Goal: Task Accomplishment & Management: Complete application form

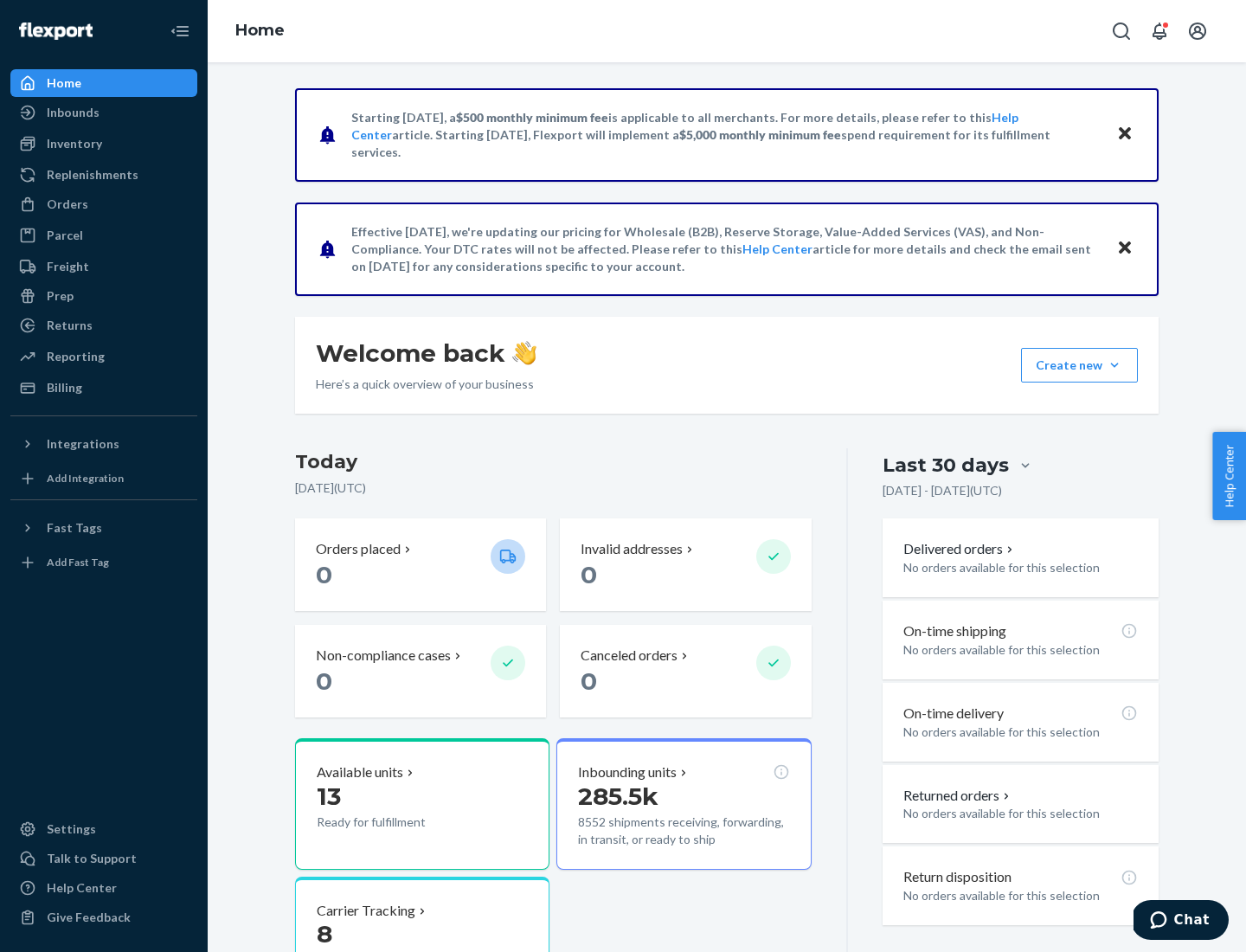
click at [1115, 366] on button "Create new Create new inbound Create new order Create new product" at bounding box center [1080, 365] width 117 height 34
click at [104, 112] on div "Inbounds" at bounding box center [104, 112] width 184 height 24
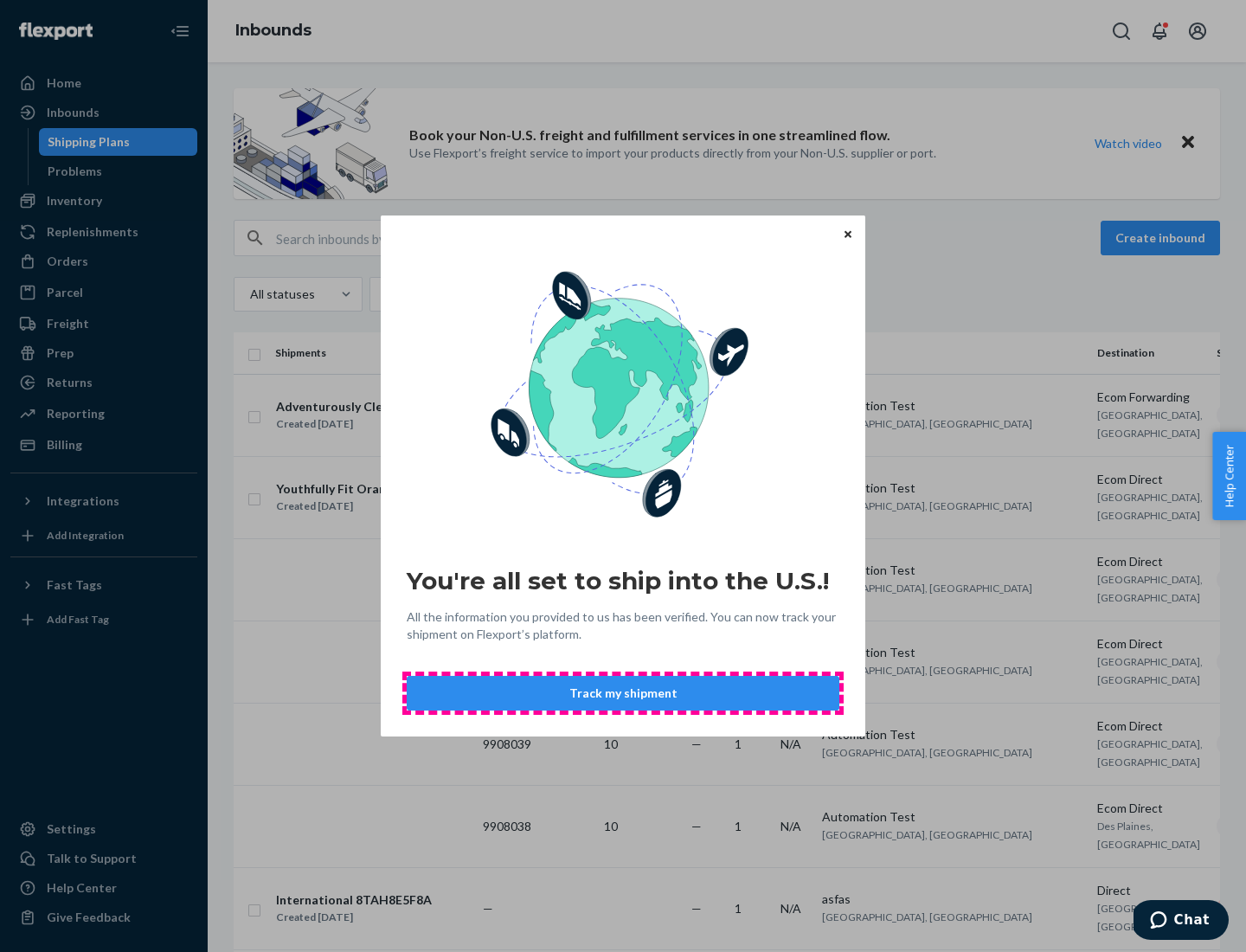
click at [623, 693] on button "Track my shipment" at bounding box center [623, 693] width 433 height 34
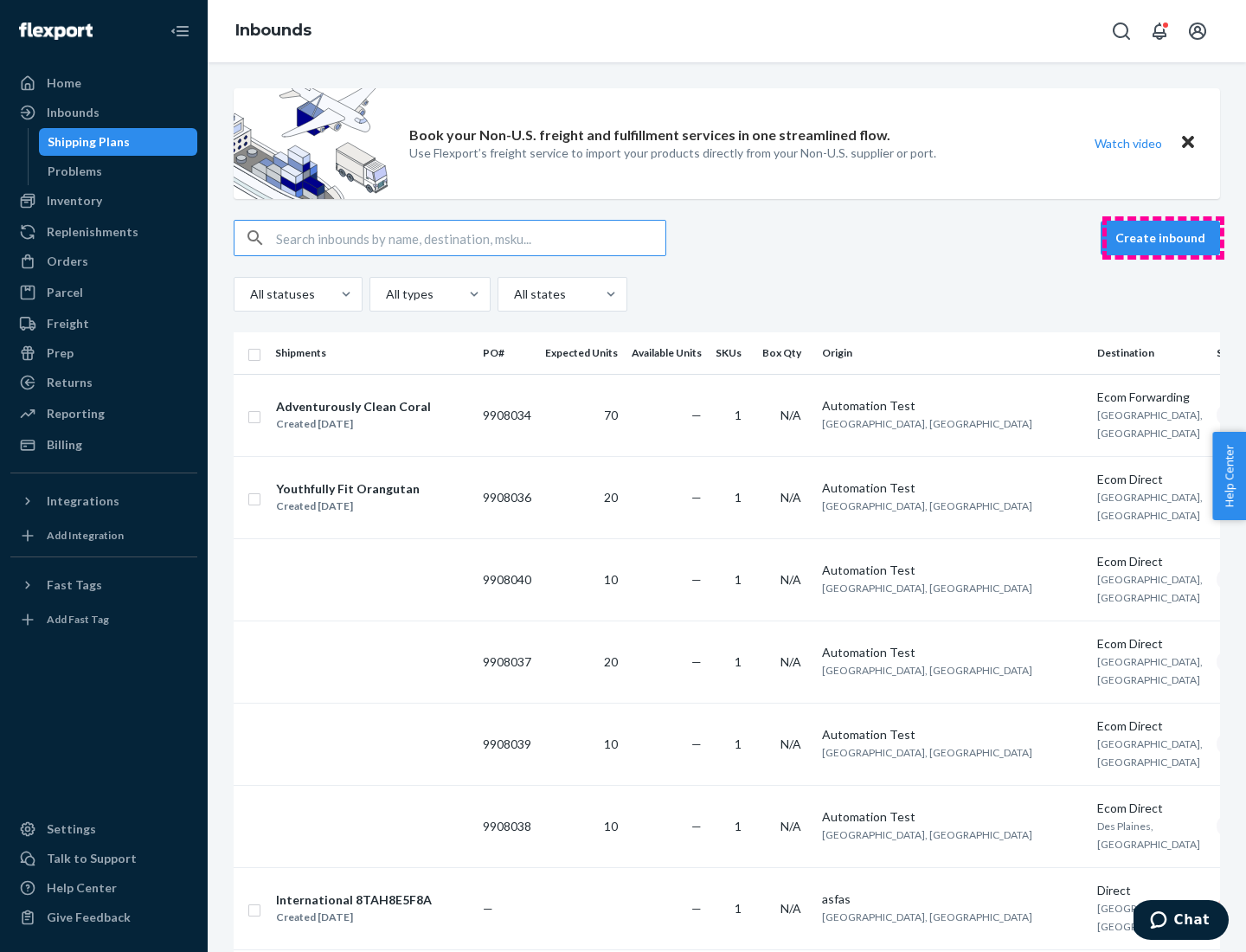
click at [1163, 238] on button "Create inbound" at bounding box center [1160, 238] width 119 height 34
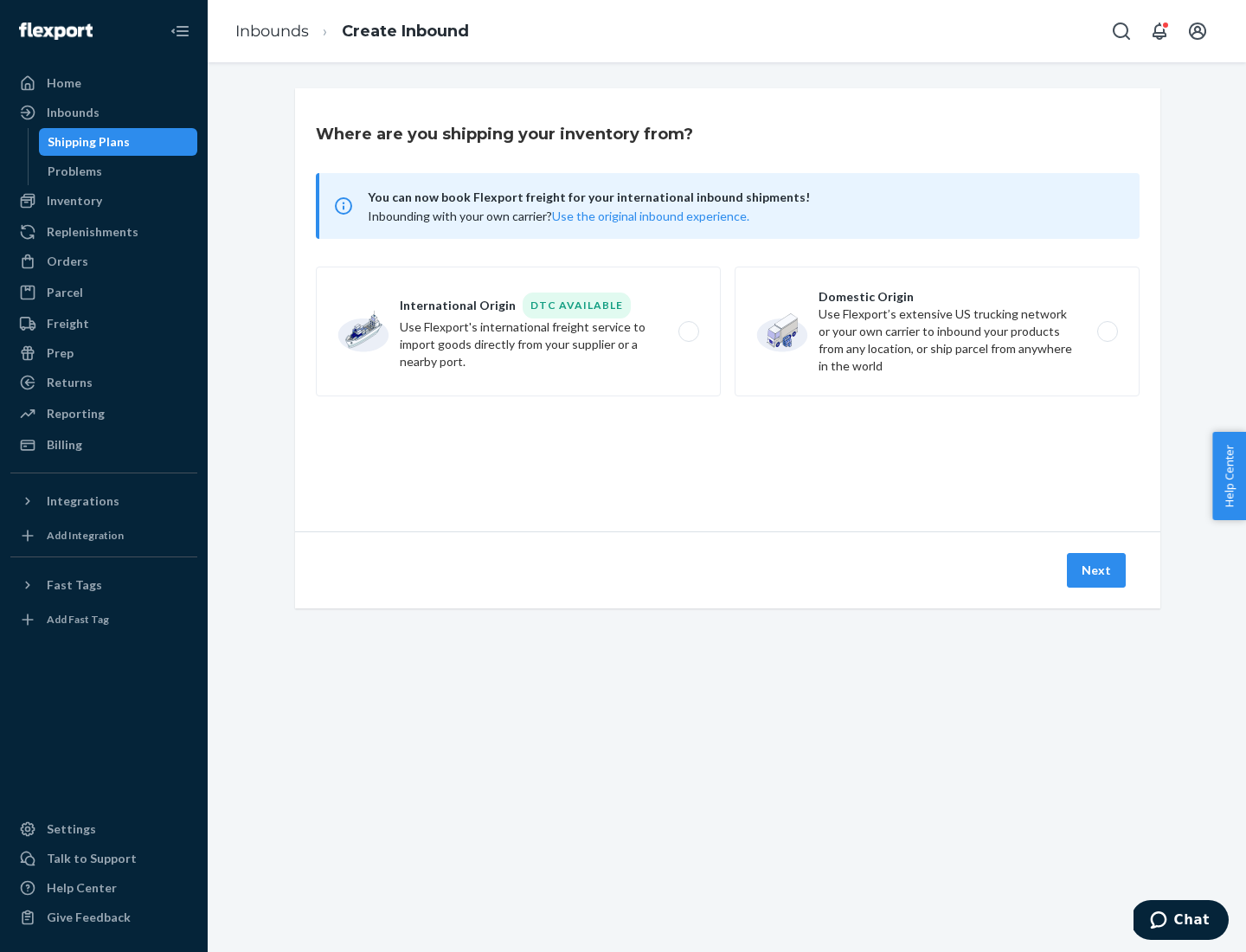
click at [518, 331] on label "International Origin DTC Available Use Flexport's international freight service…" at bounding box center [518, 331] width 405 height 130
click at [688, 331] on input "International Origin DTC Available Use Flexport's international freight service…" at bounding box center [694, 332] width 12 height 12
radio input "true"
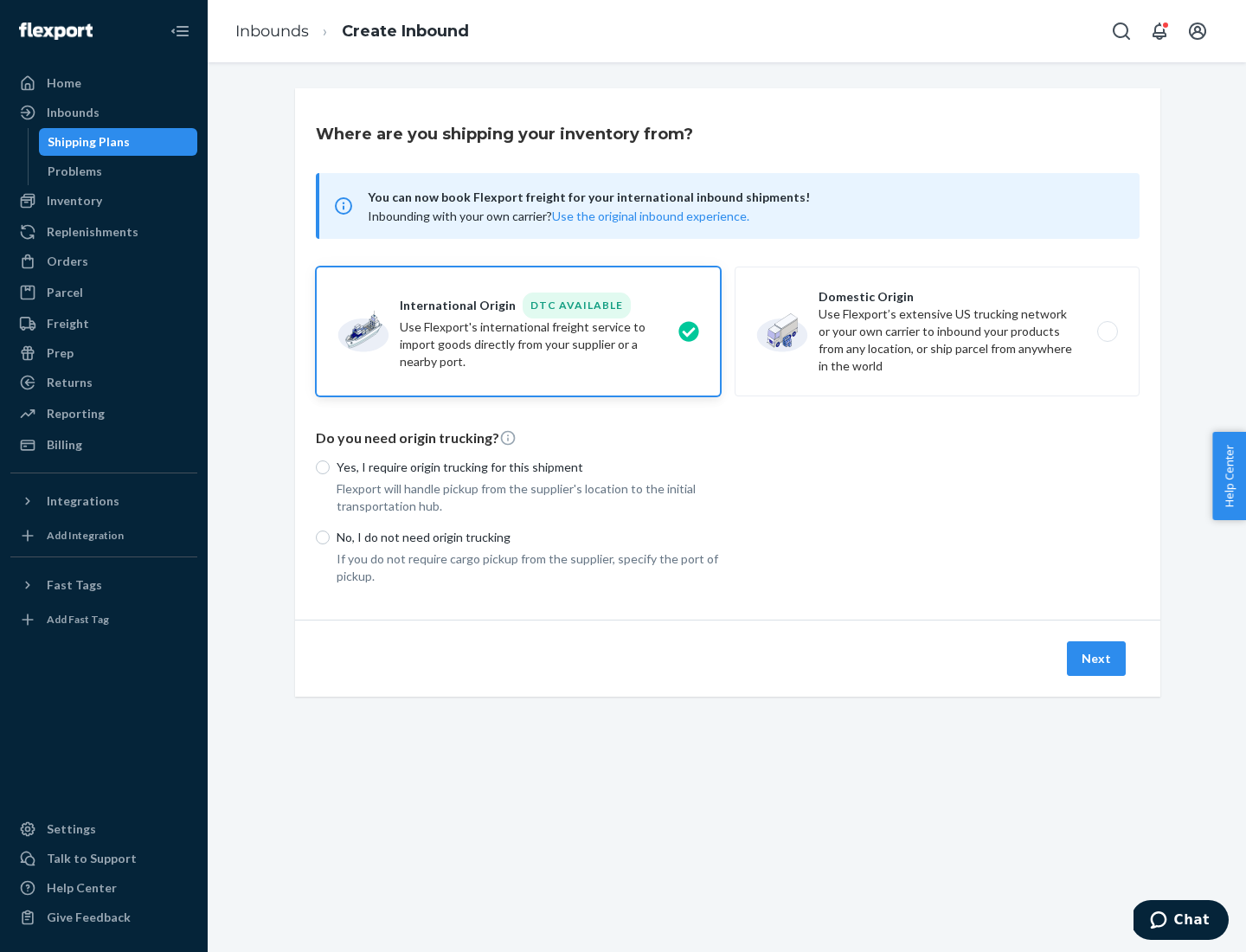
click at [529, 537] on p "No, I do not need origin trucking" at bounding box center [528, 538] width 384 height 18
click at [329, 537] on input "No, I do not need origin trucking" at bounding box center [322, 538] width 14 height 14
radio input "true"
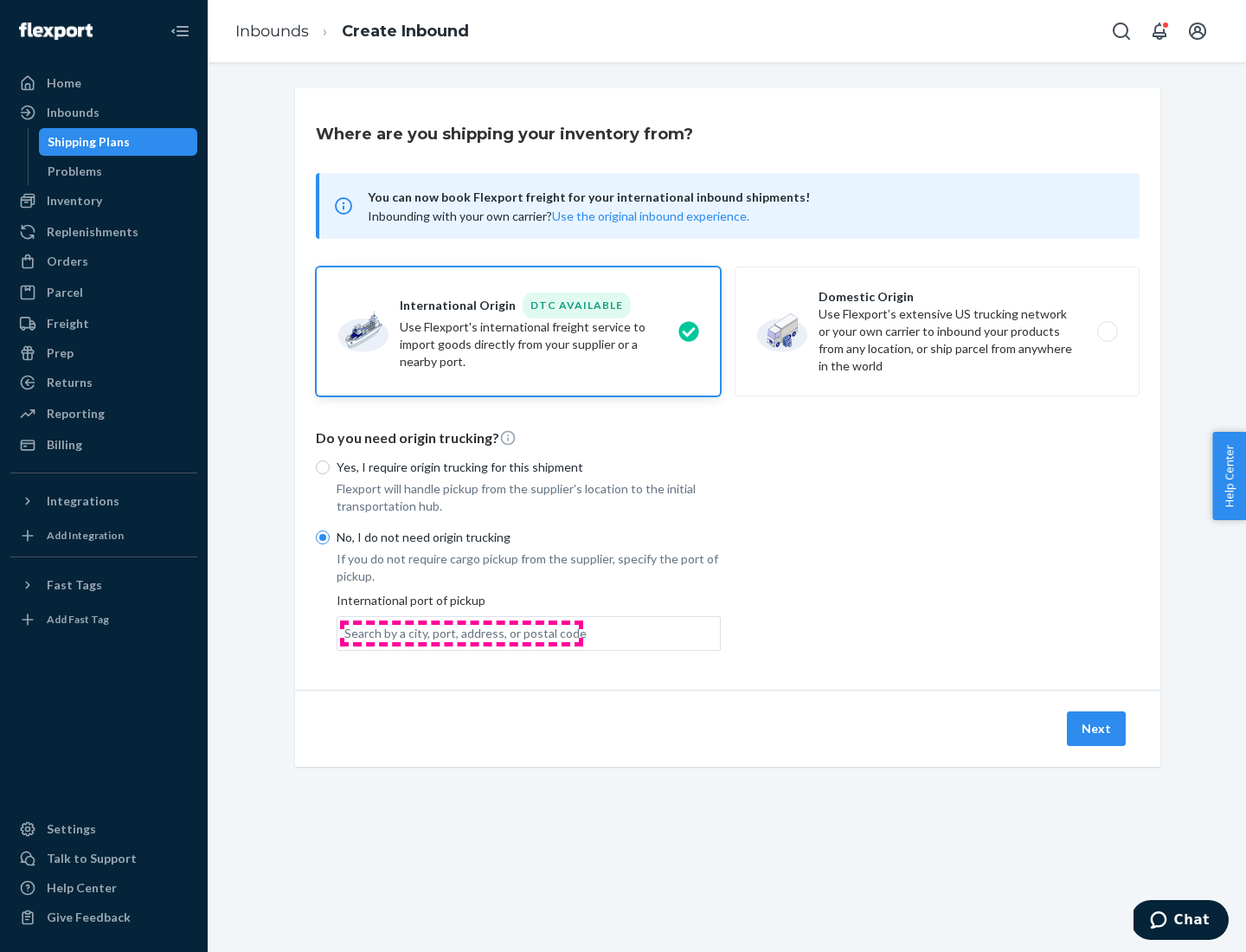
click at [461, 632] on div "Search by a city, port, address, or postal code" at bounding box center [465, 633] width 242 height 18
click at [346, 632] on input "Search by a city, port, address, or postal code" at bounding box center [345, 633] width 2 height 18
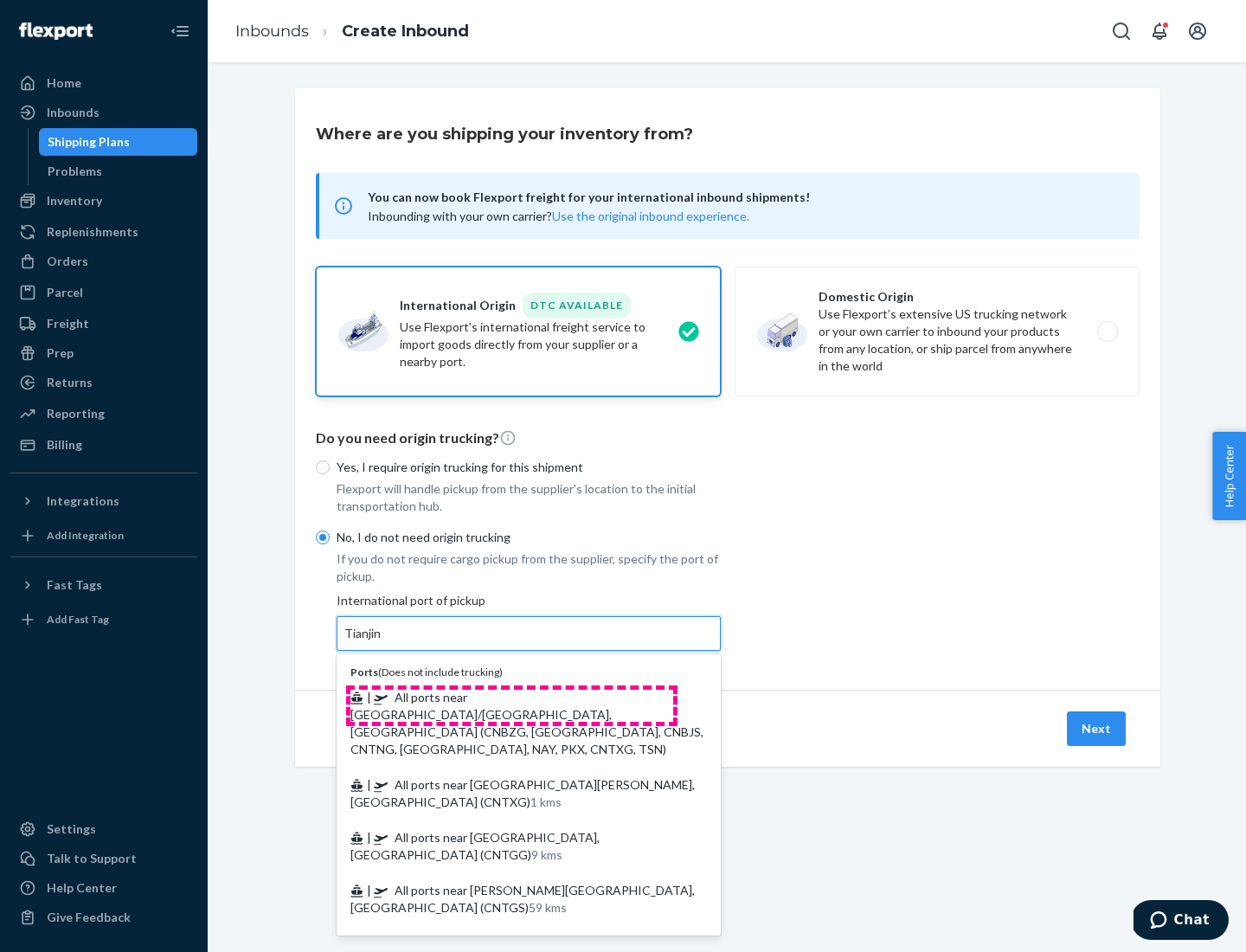
click at [511, 697] on span "| All ports near [GEOGRAPHIC_DATA]/[GEOGRAPHIC_DATA], [GEOGRAPHIC_DATA] (CNBZG,…" at bounding box center [527, 723] width 353 height 66
click at [382, 642] on input "Tianjin" at bounding box center [363, 633] width 38 height 18
type input "All ports near [GEOGRAPHIC_DATA]/[GEOGRAPHIC_DATA], [GEOGRAPHIC_DATA] (CNBZG, […"
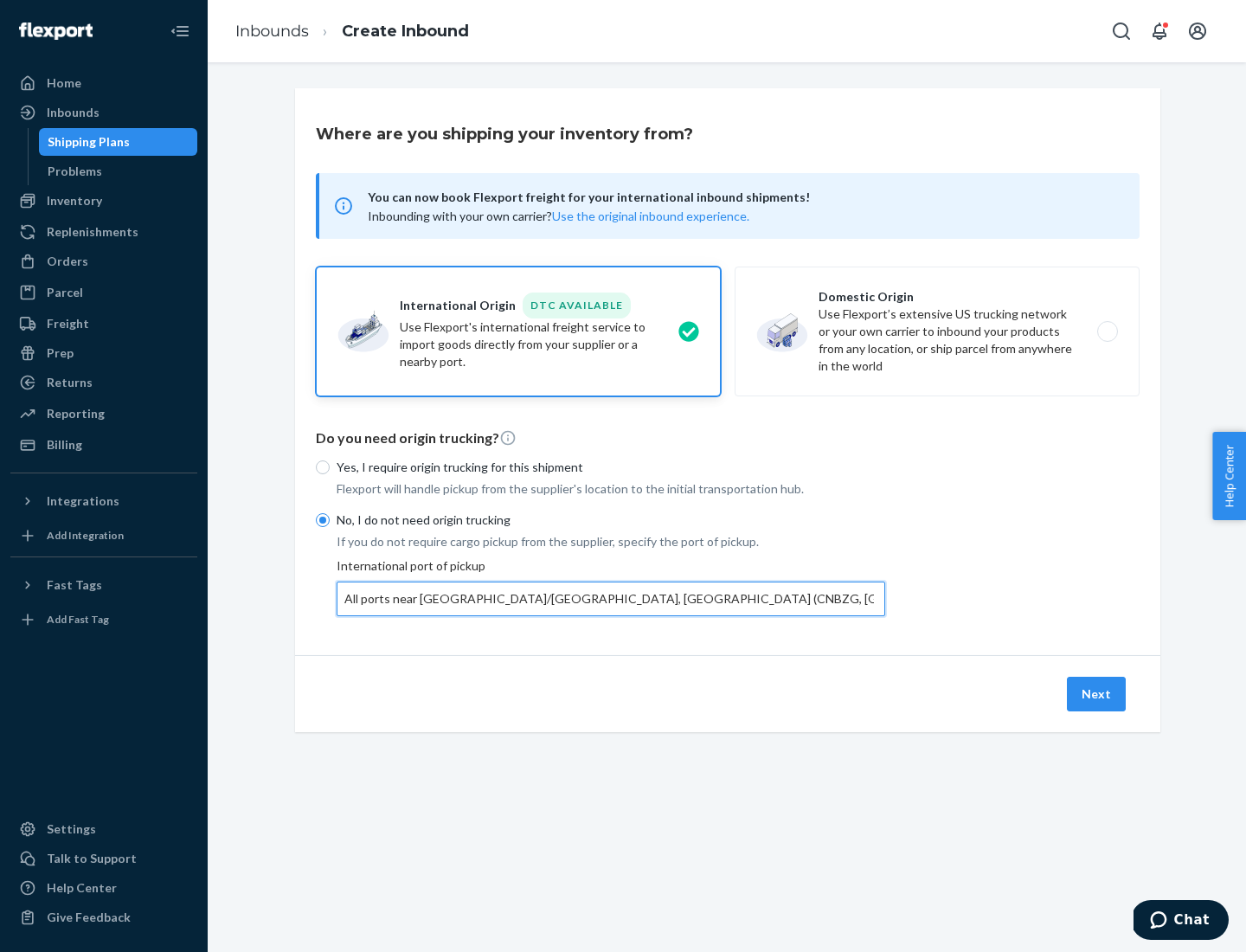
click at [1097, 693] on button "Next" at bounding box center [1096, 693] width 59 height 34
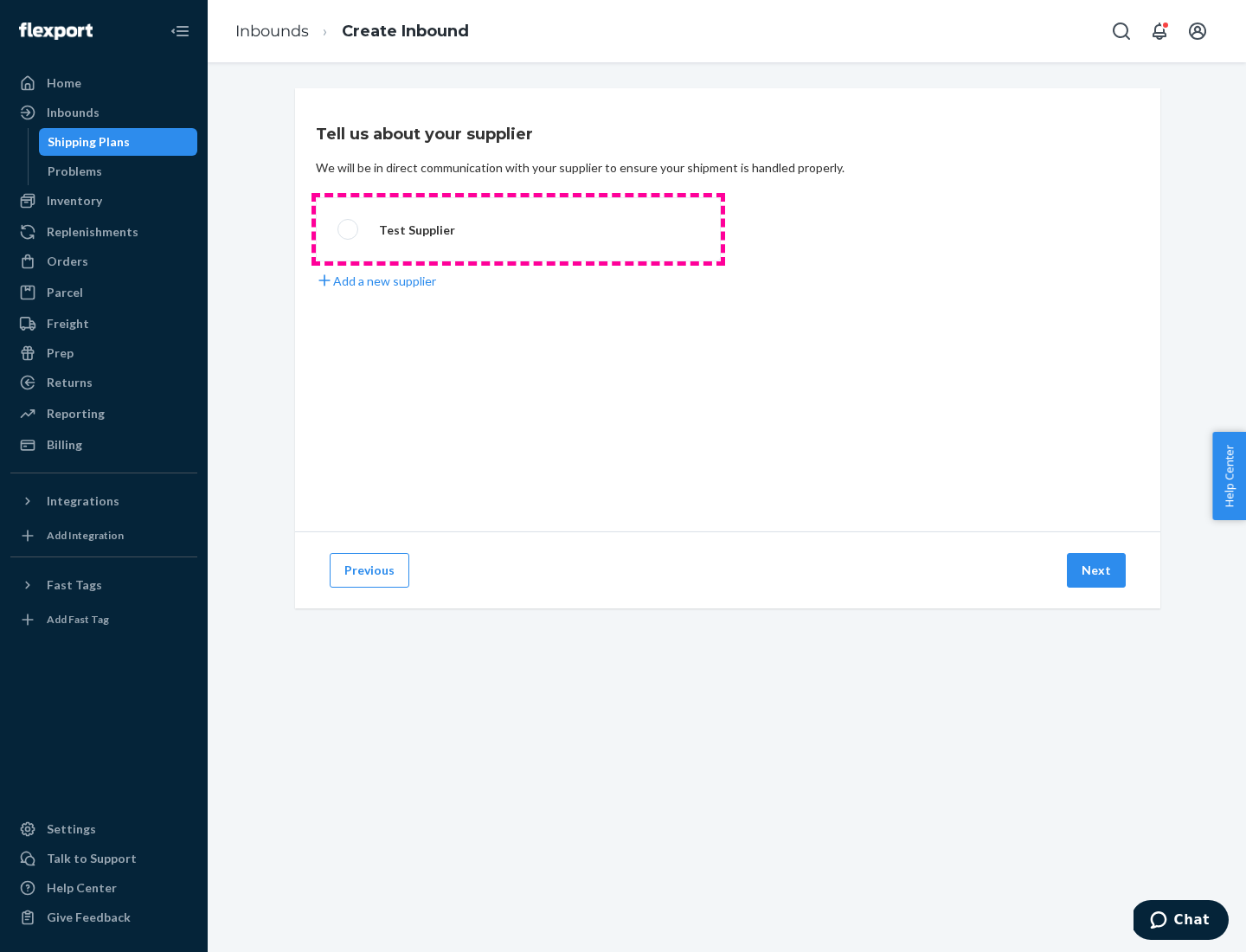
click at [518, 230] on label "Test Supplier" at bounding box center [518, 230] width 405 height 65
click at [349, 230] on input "Test Supplier" at bounding box center [343, 230] width 12 height 12
radio input "true"
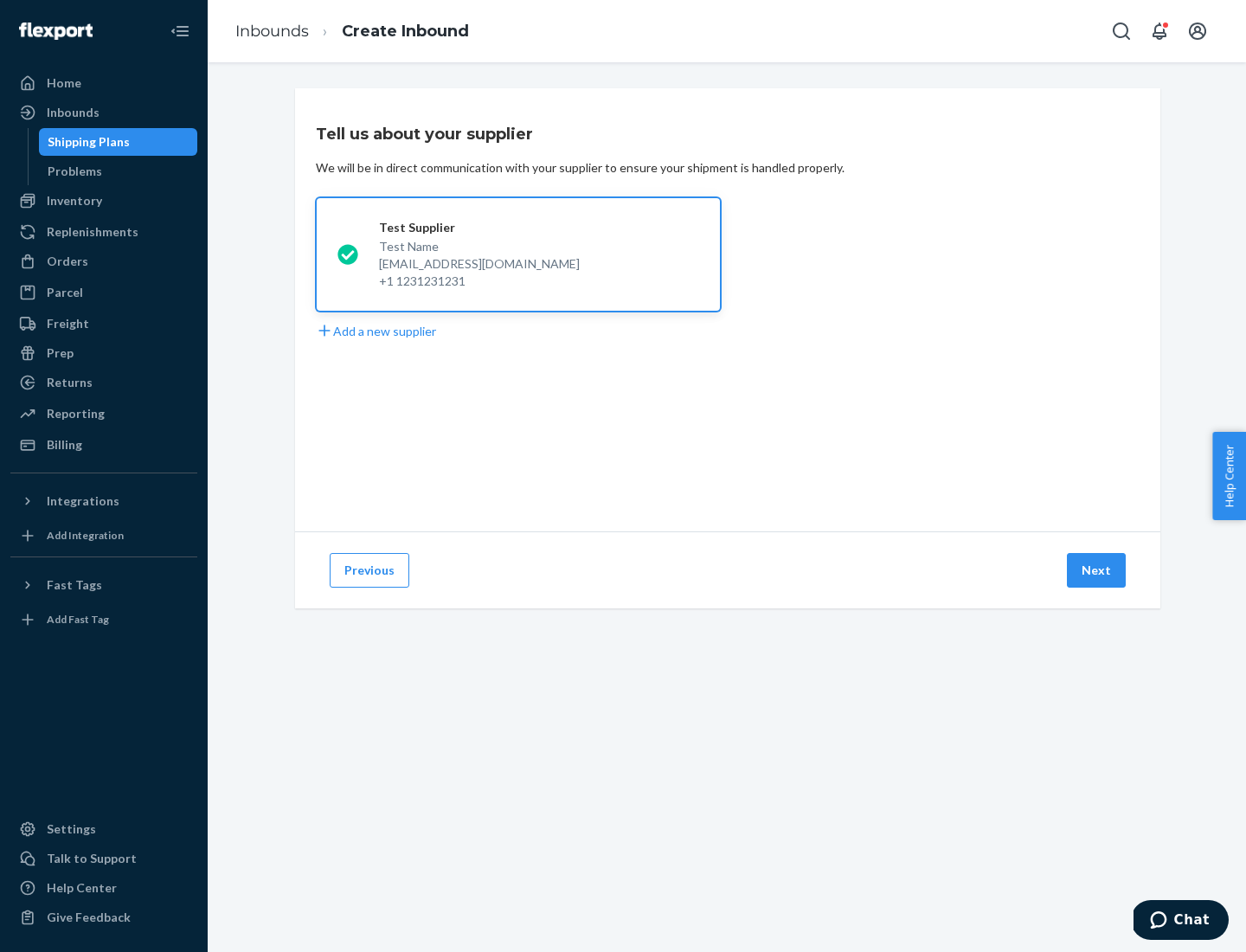
click at [1097, 571] on button "Next" at bounding box center [1096, 570] width 59 height 34
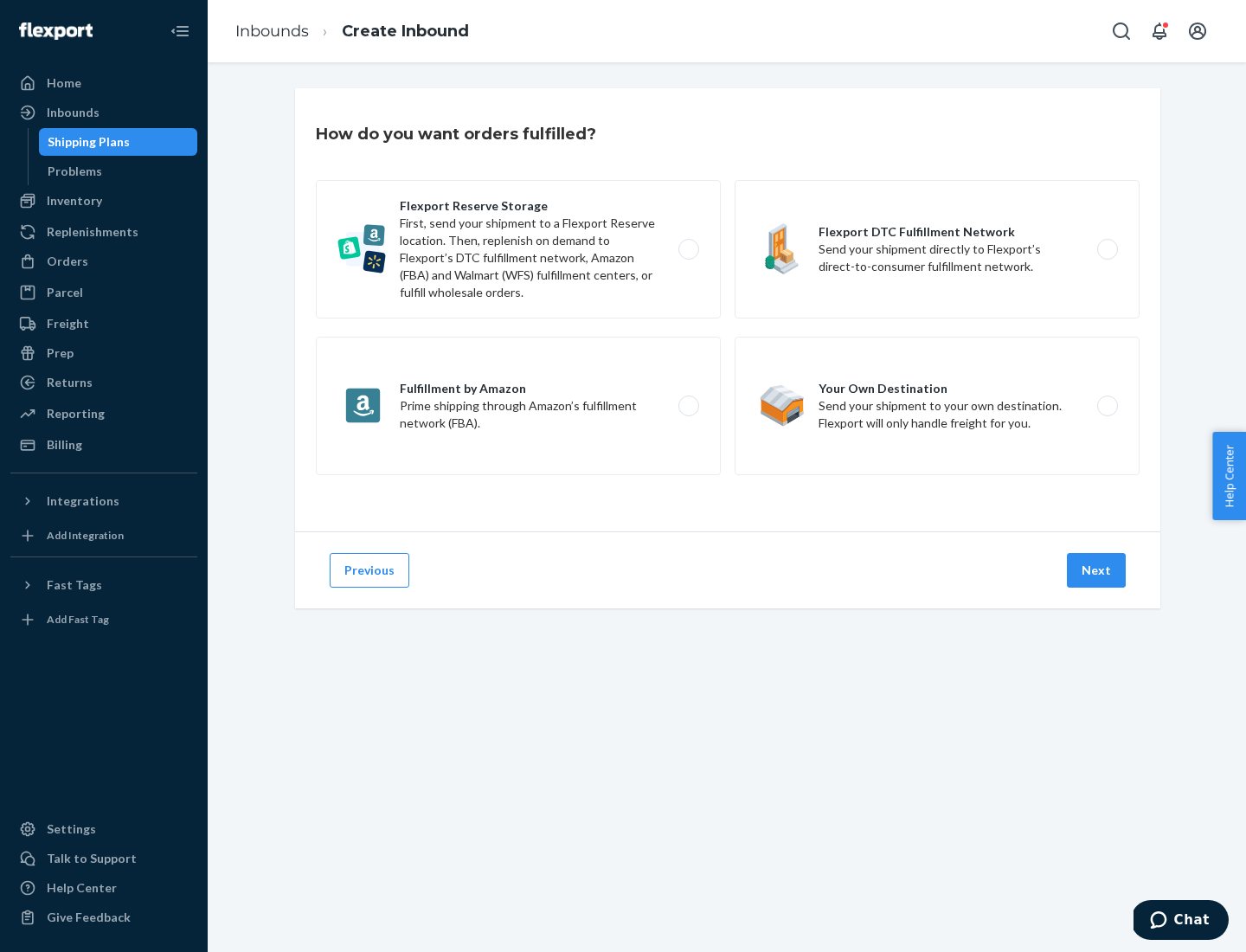
click at [518, 249] on label "Flexport Reserve Storage First, send your shipment to a Flexport Reserve locati…" at bounding box center [518, 249] width 405 height 139
click at [688, 249] on input "Flexport Reserve Storage First, send your shipment to a Flexport Reserve locati…" at bounding box center [694, 250] width 12 height 12
radio input "true"
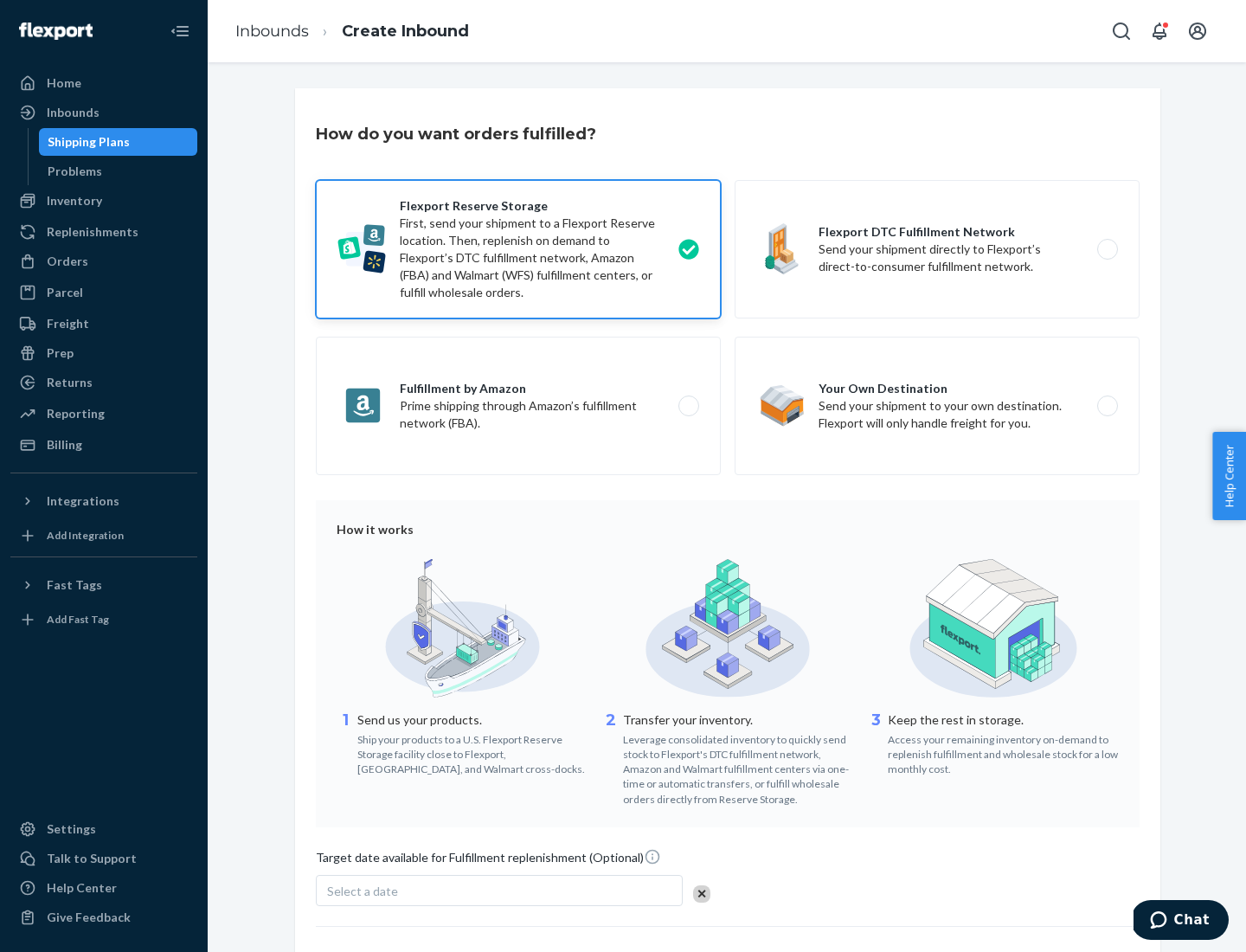
scroll to position [142, 0]
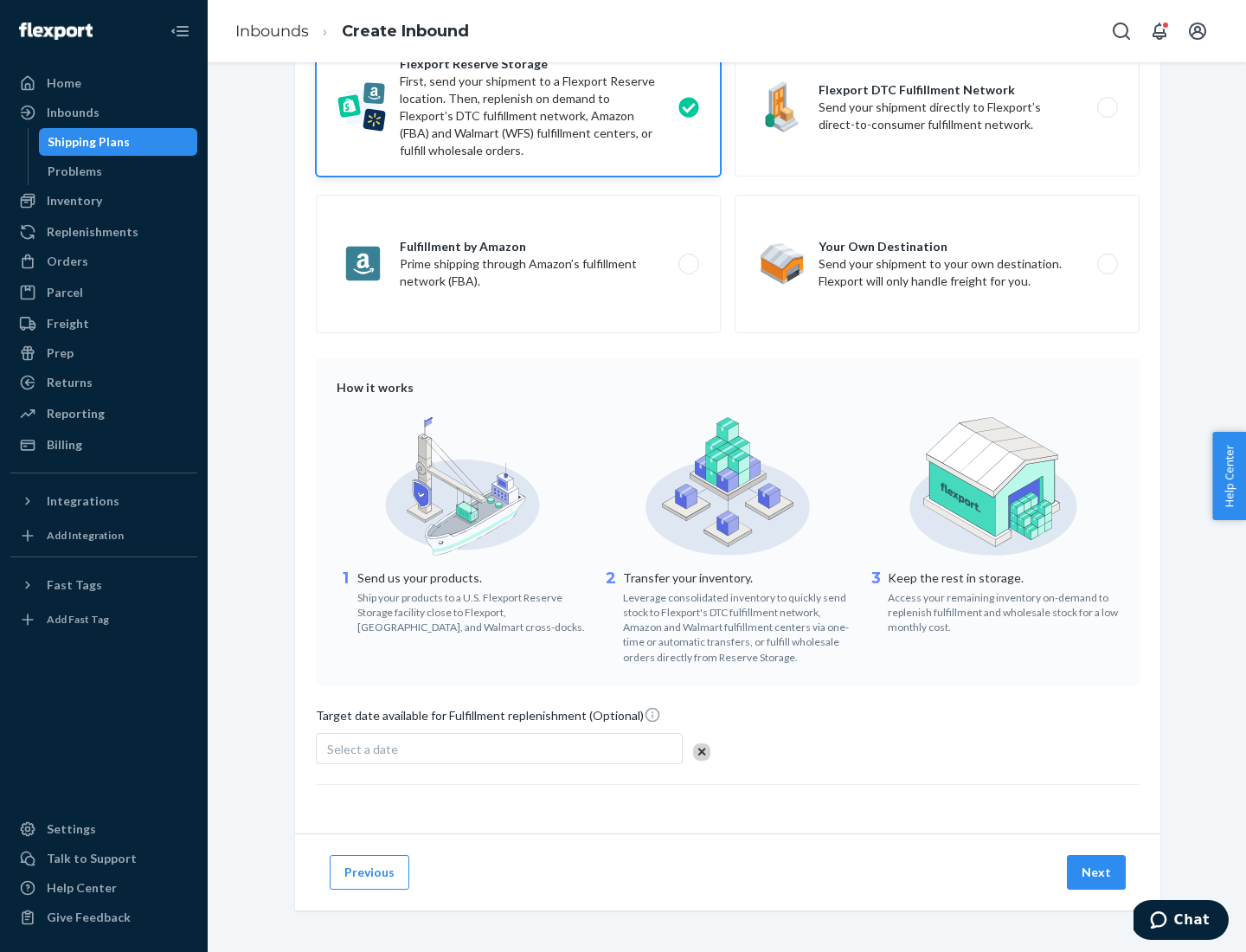
click at [1097, 872] on button "Next" at bounding box center [1096, 872] width 59 height 34
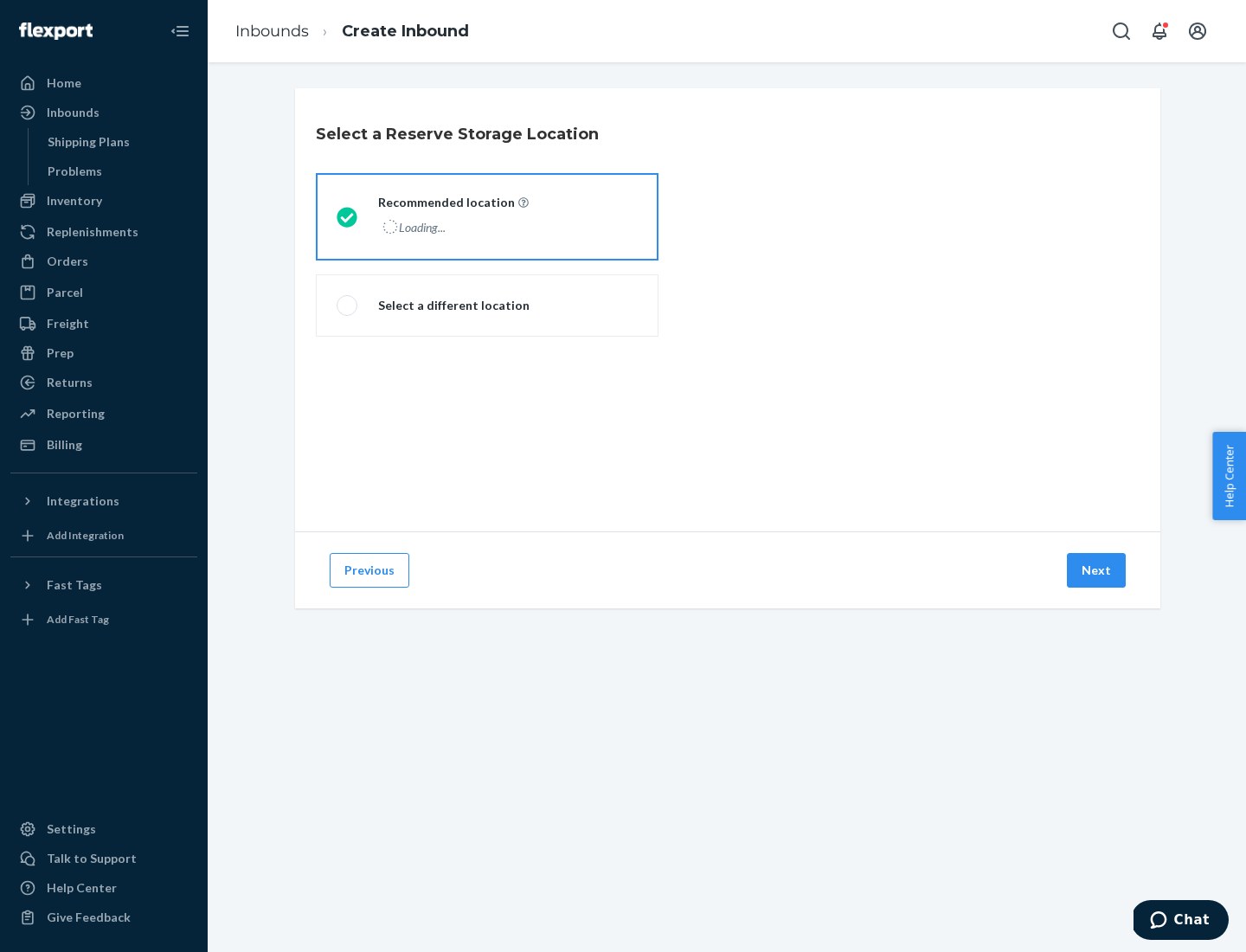
click at [488, 216] on div "Loading..." at bounding box center [451, 228] width 148 height 25
click at [348, 216] on input "Recommended location Loading..." at bounding box center [342, 217] width 12 height 12
click at [1097, 571] on button "Next" at bounding box center [1096, 570] width 59 height 34
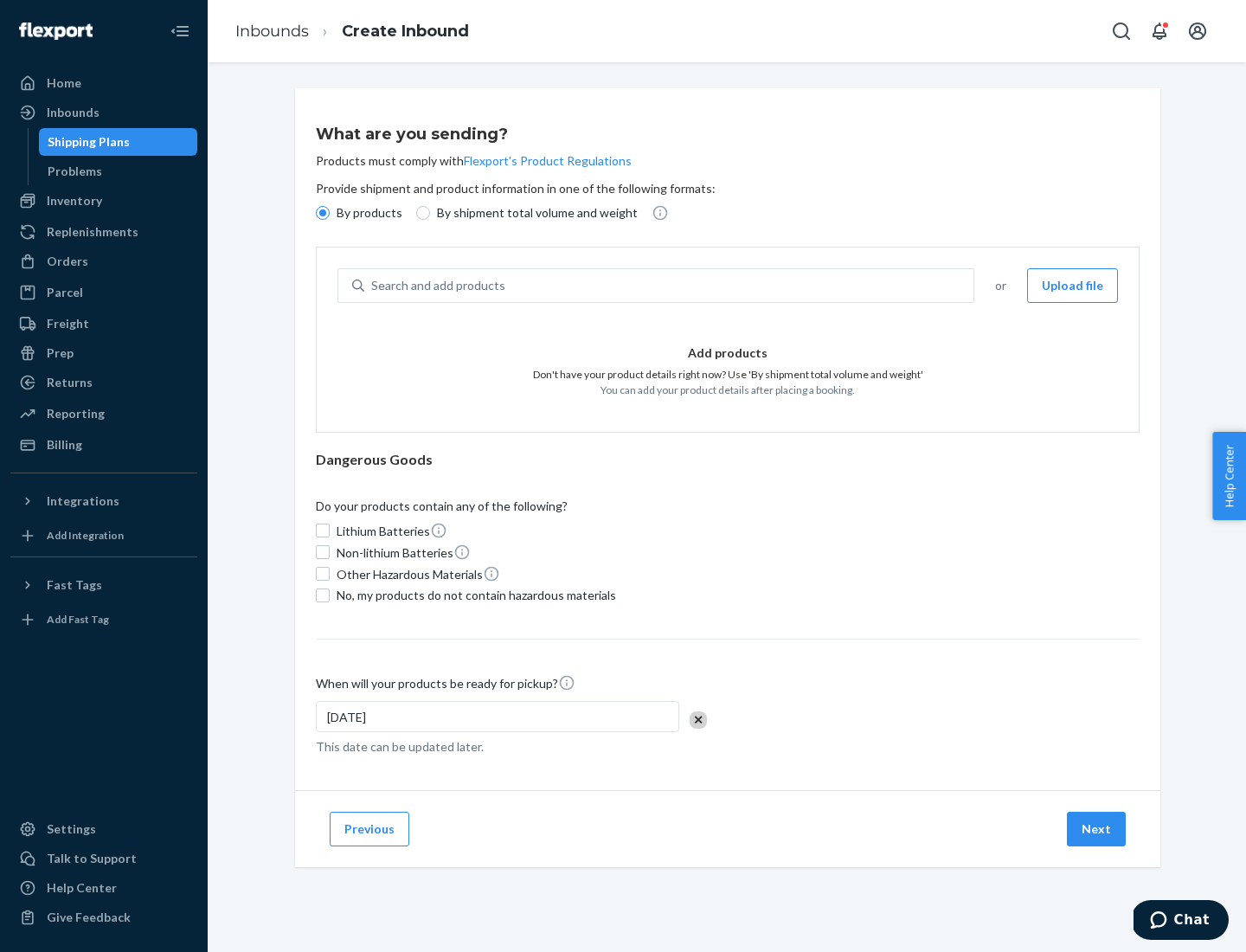
click at [669, 285] on div "Search and add products" at bounding box center [668, 285] width 609 height 31
click at [373, 285] on input "Search and add products" at bounding box center [372, 285] width 2 height 18
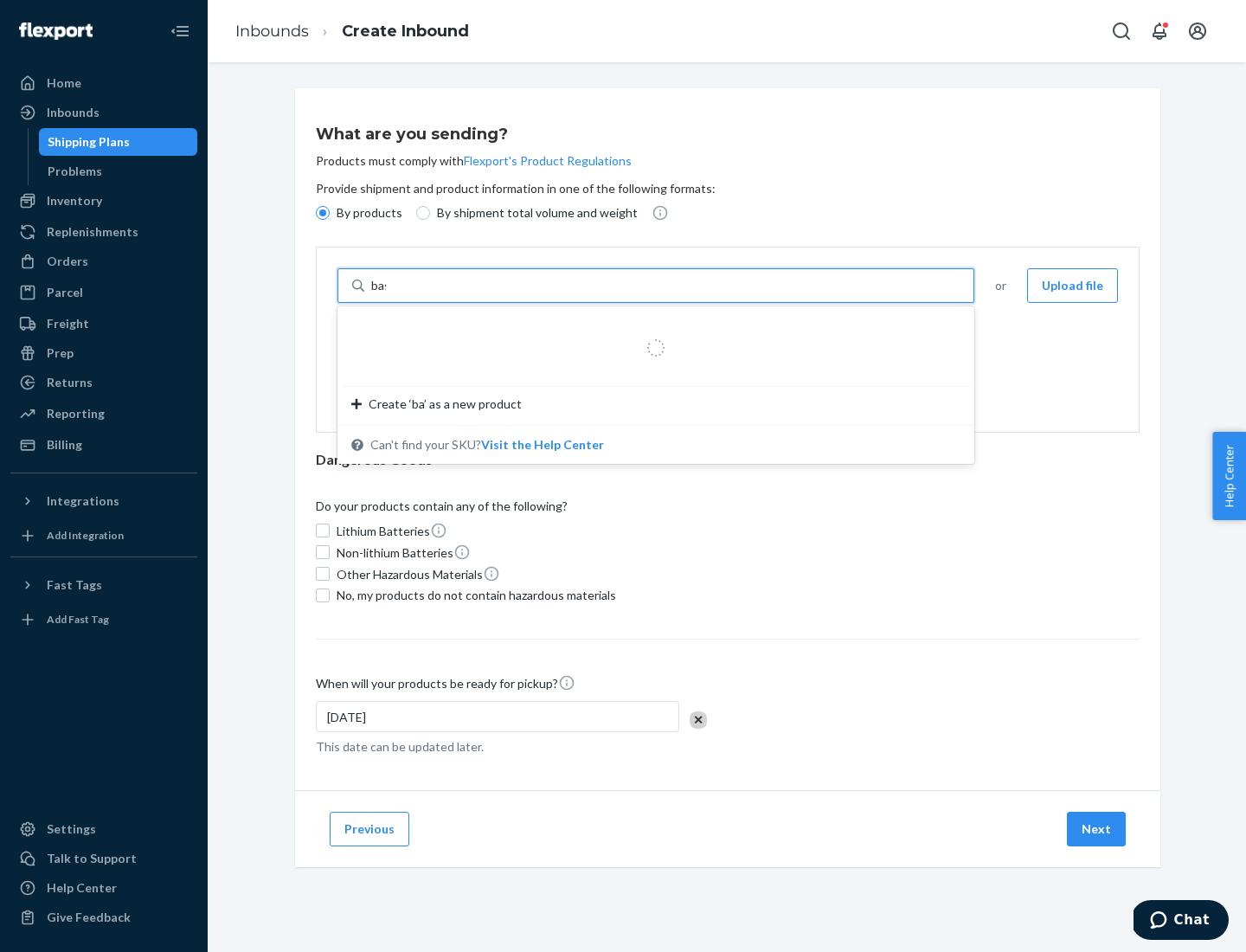
type input "basic"
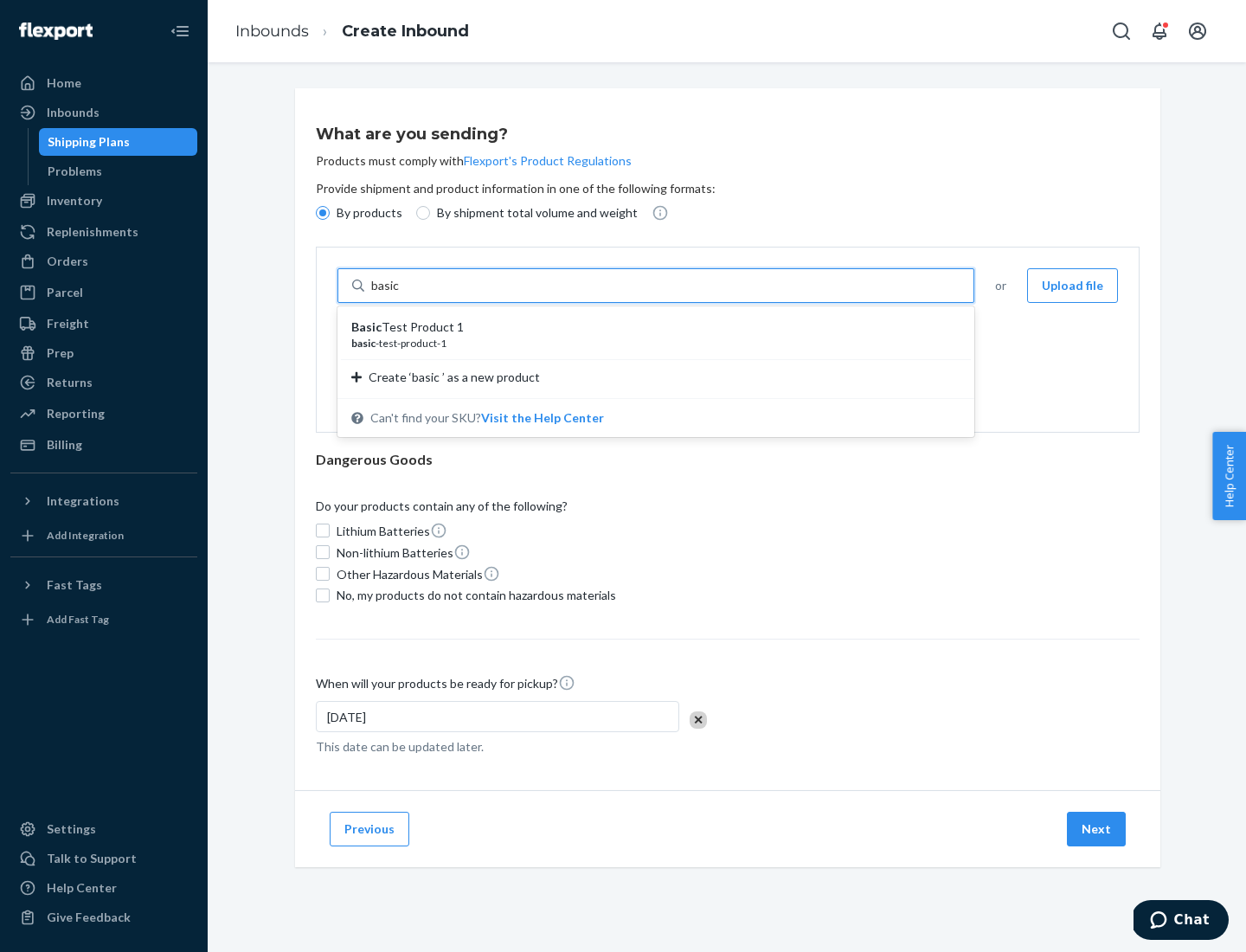
click at [650, 327] on div "Basic Test Product 1" at bounding box center [649, 327] width 595 height 18
click at [403, 294] on input "basic" at bounding box center [387, 285] width 31 height 18
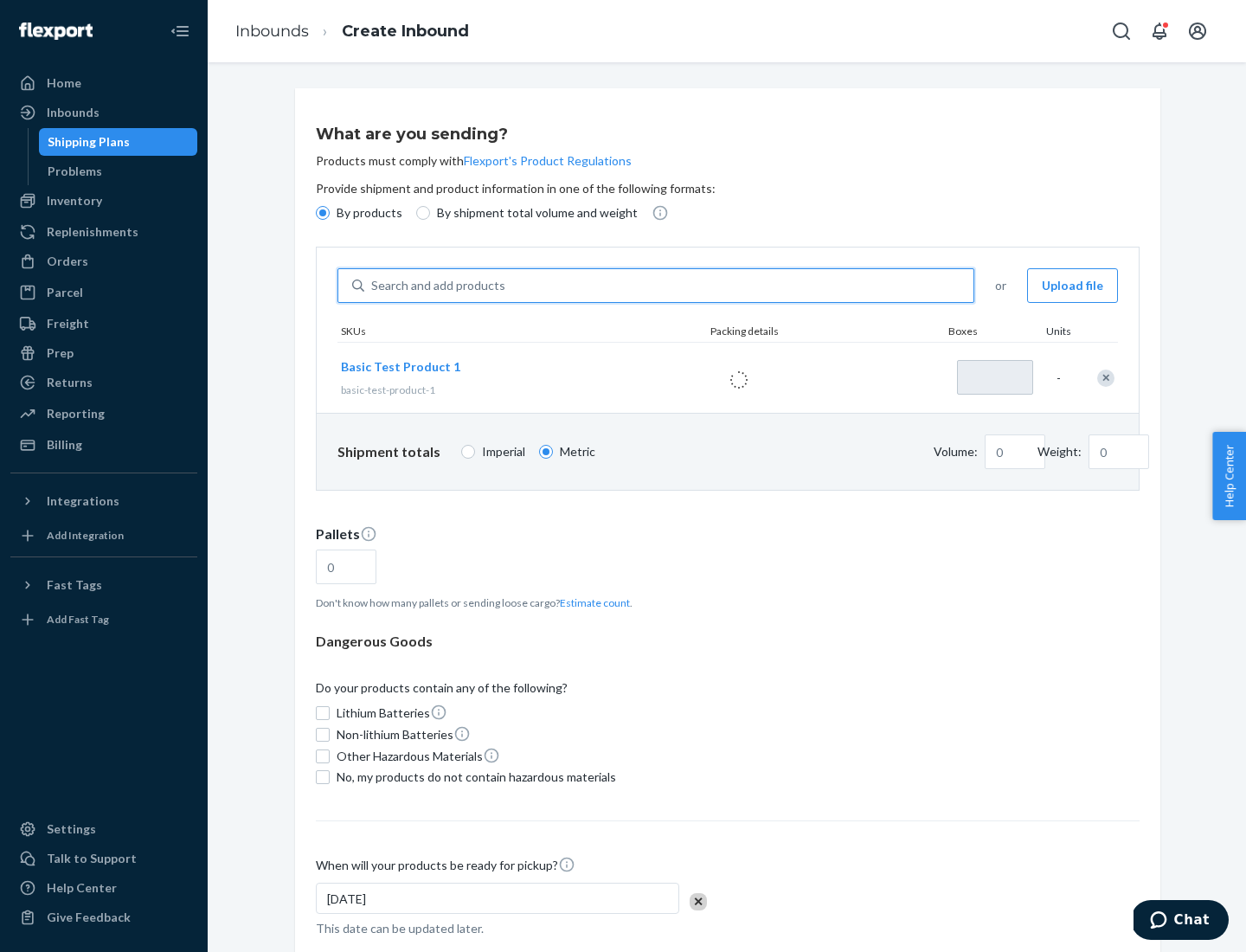
type input "1"
type input "1.09"
type input "3.27"
type input "3"
type input "0.01"
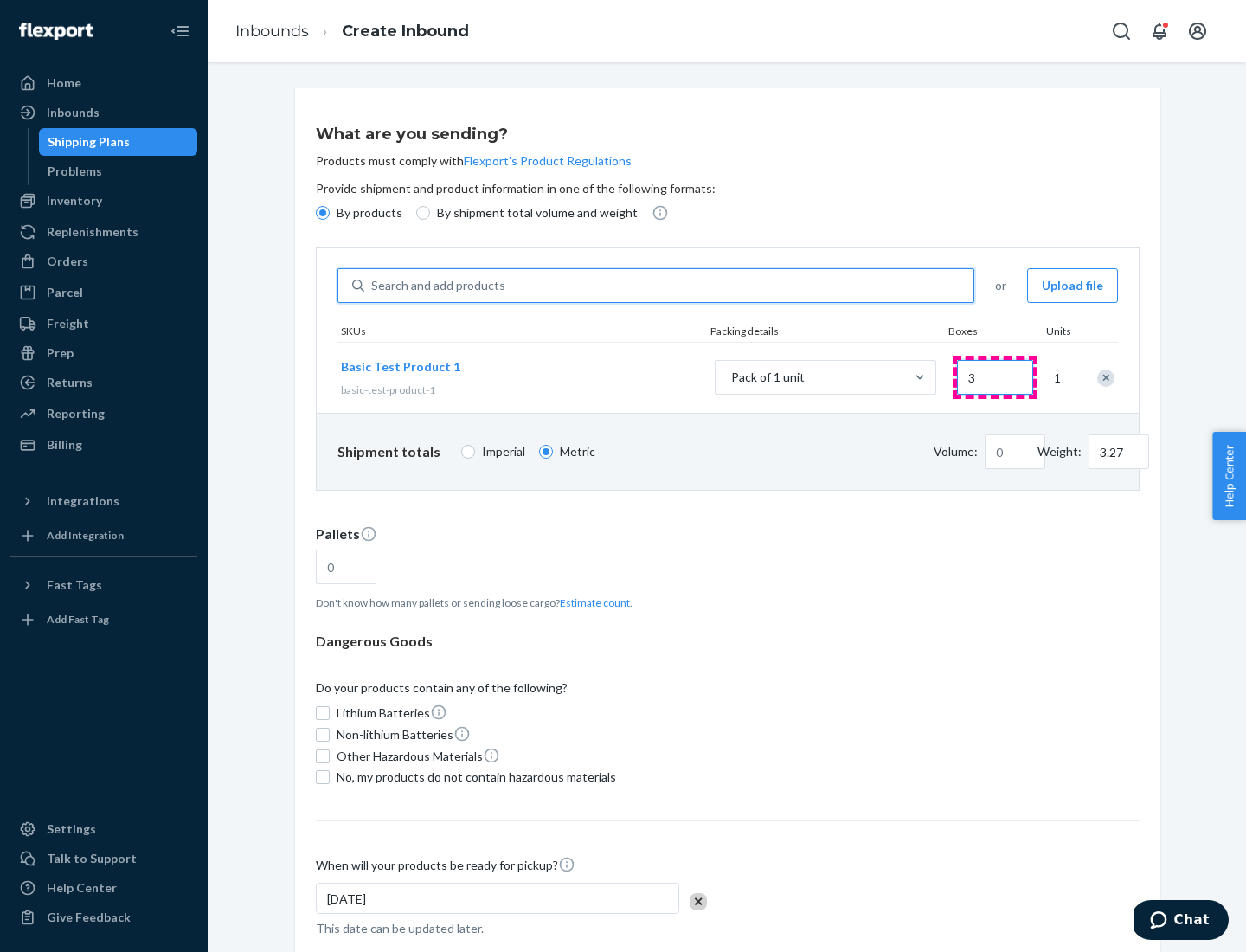
type input "32.66"
type input "30"
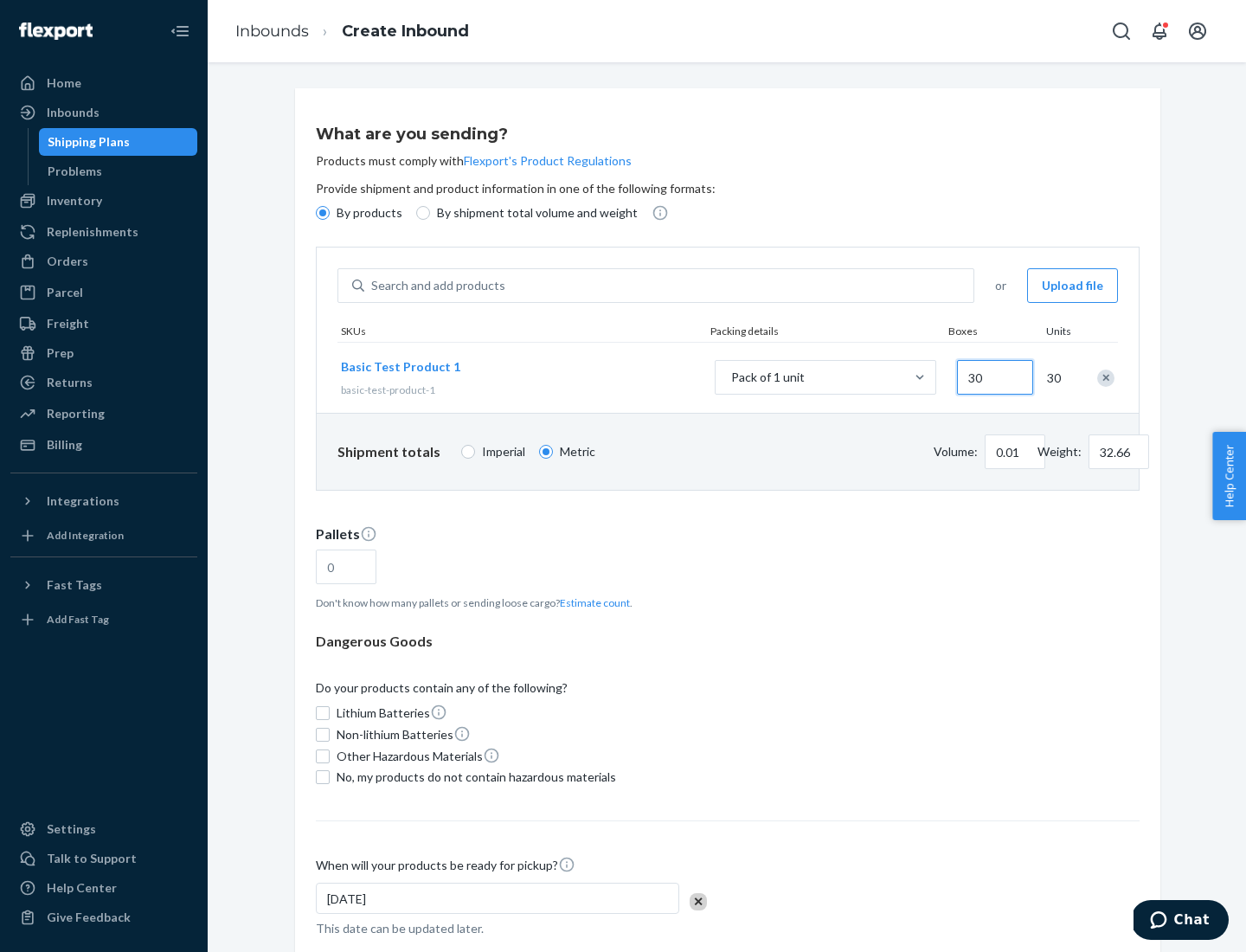
type input "0.07"
type input "326.59"
type input "300"
type input "0.68"
type input "3265.86"
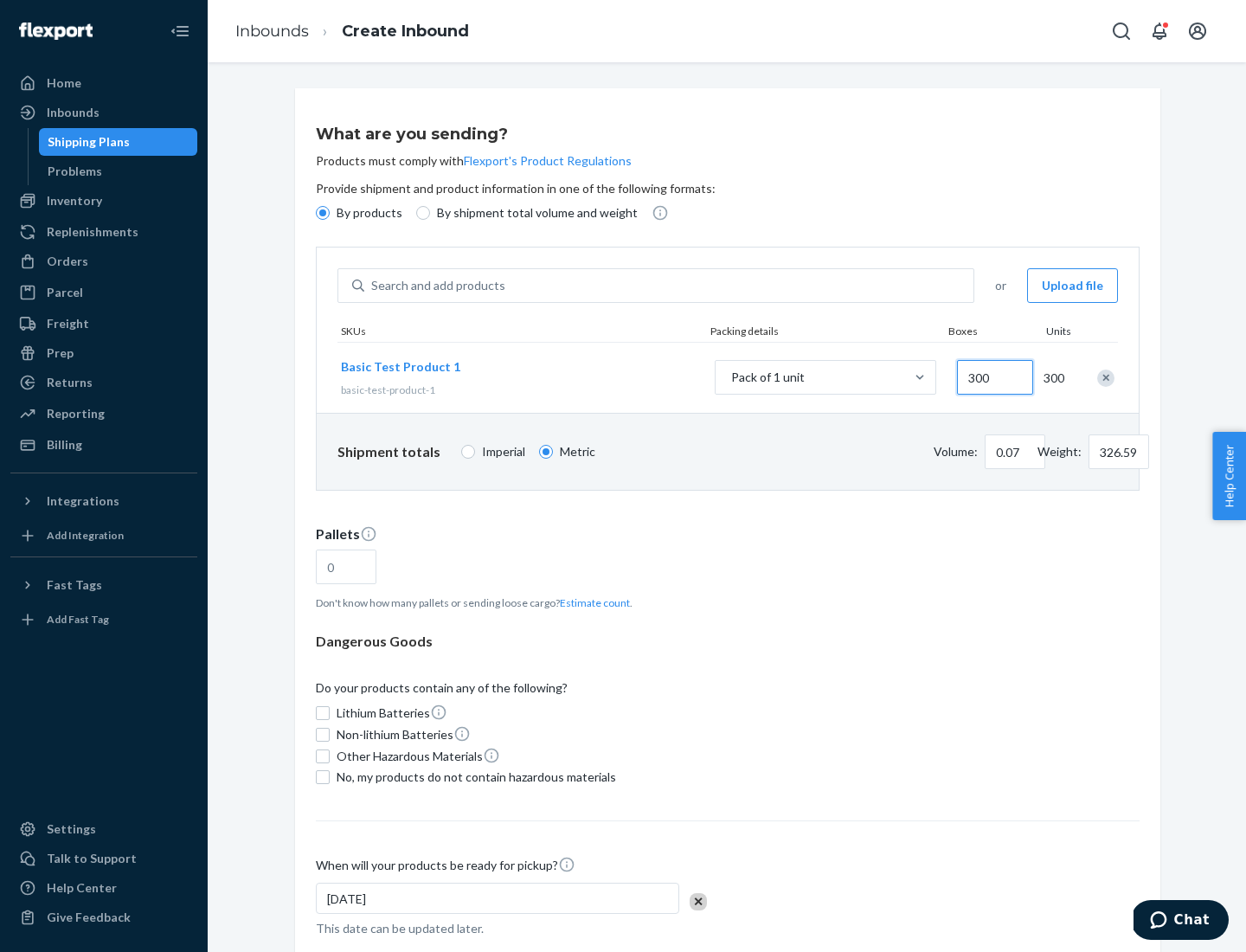
type input "3000"
type input "1.09"
type input "1"
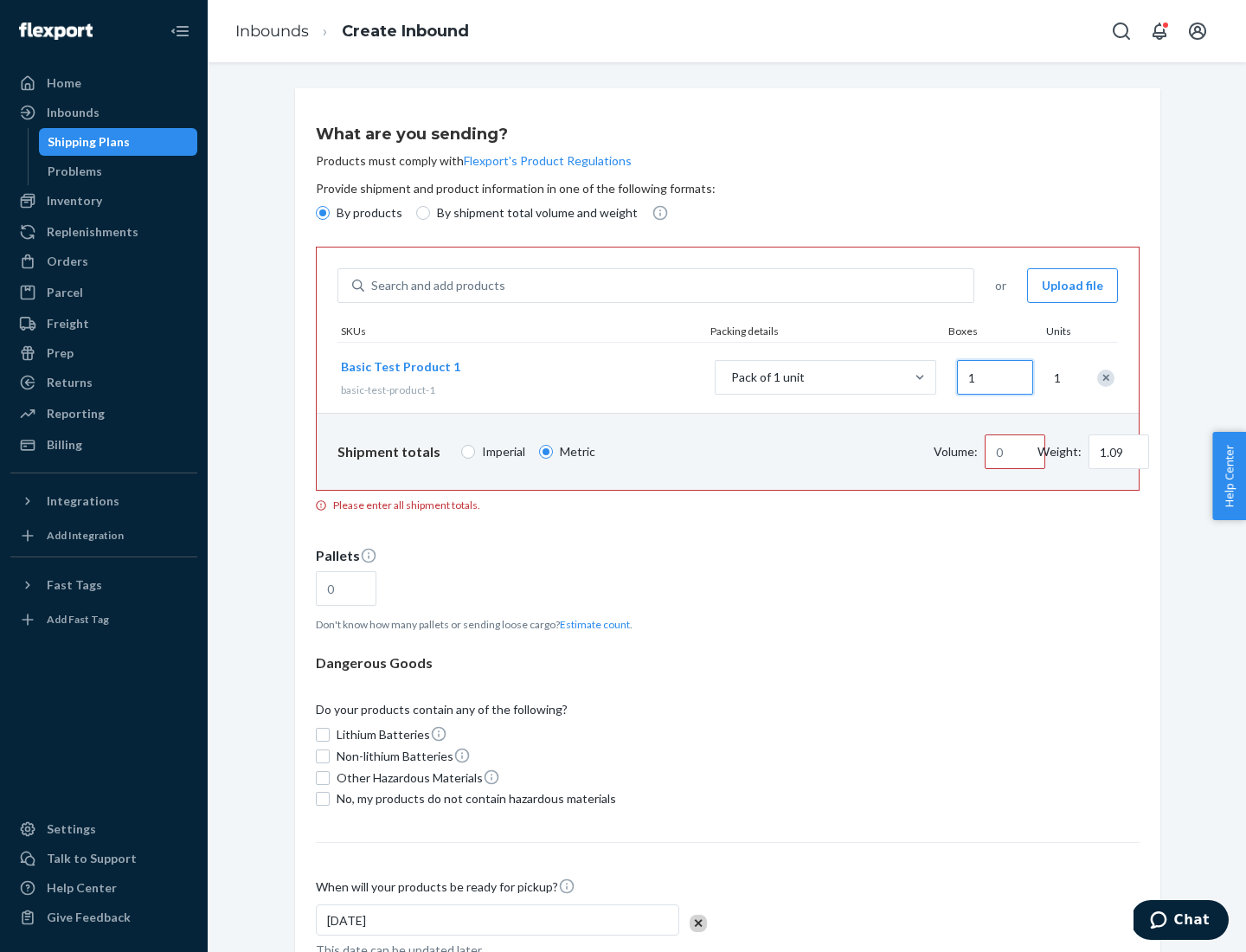
type input "10.89"
type input "10"
type input "0.02"
type input "108.86"
type input "100"
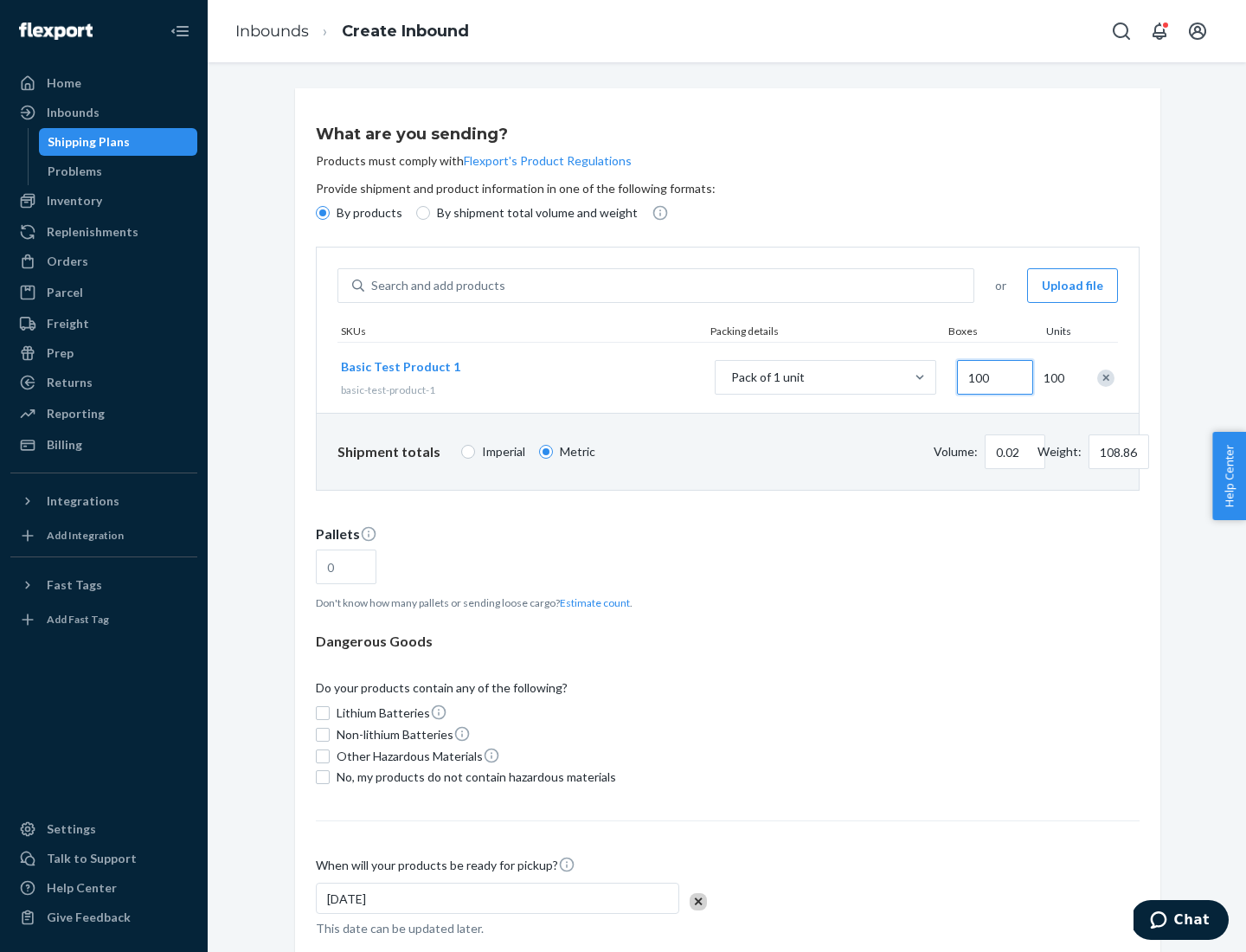
type input "0.23"
type input "1088.62"
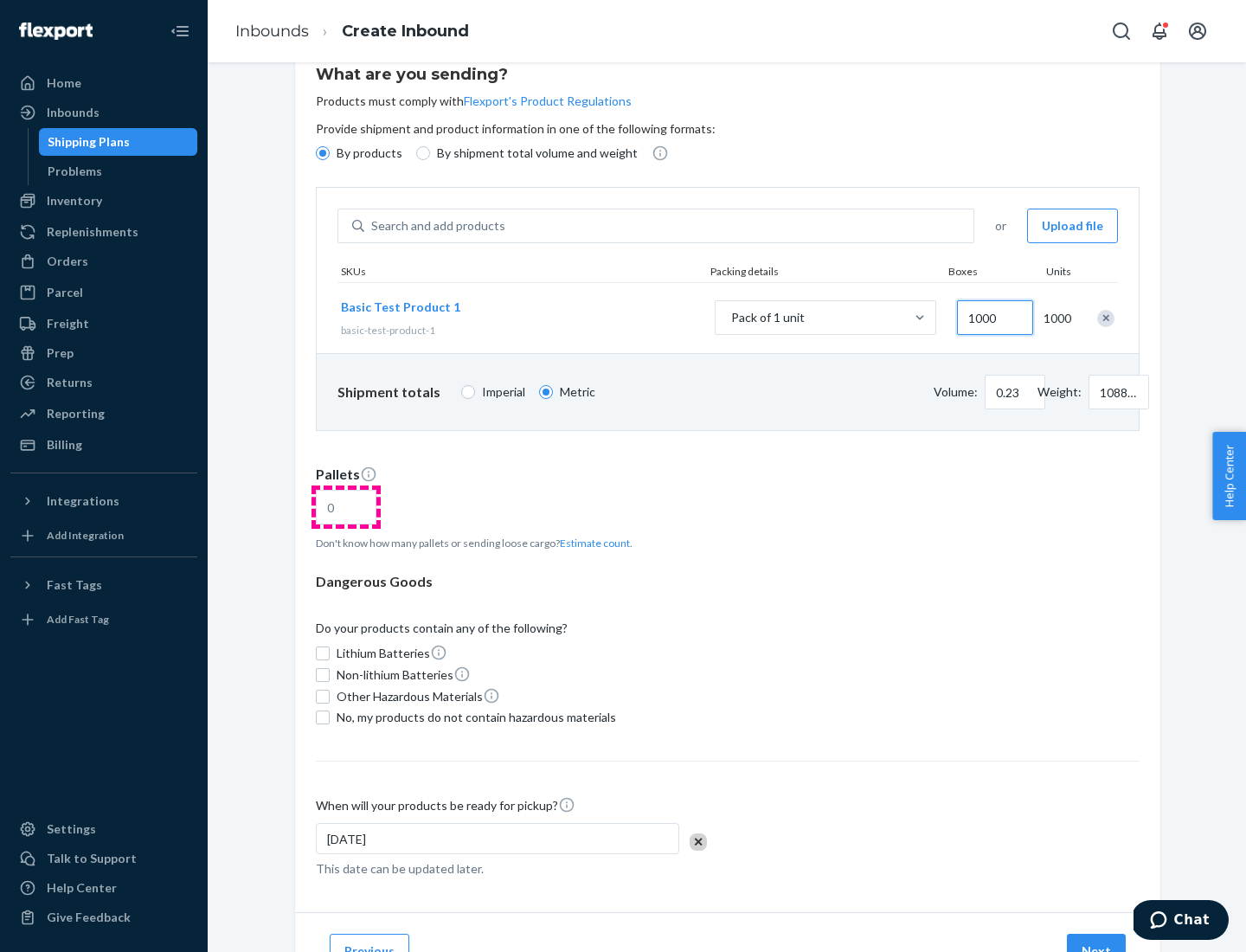
type input "1000"
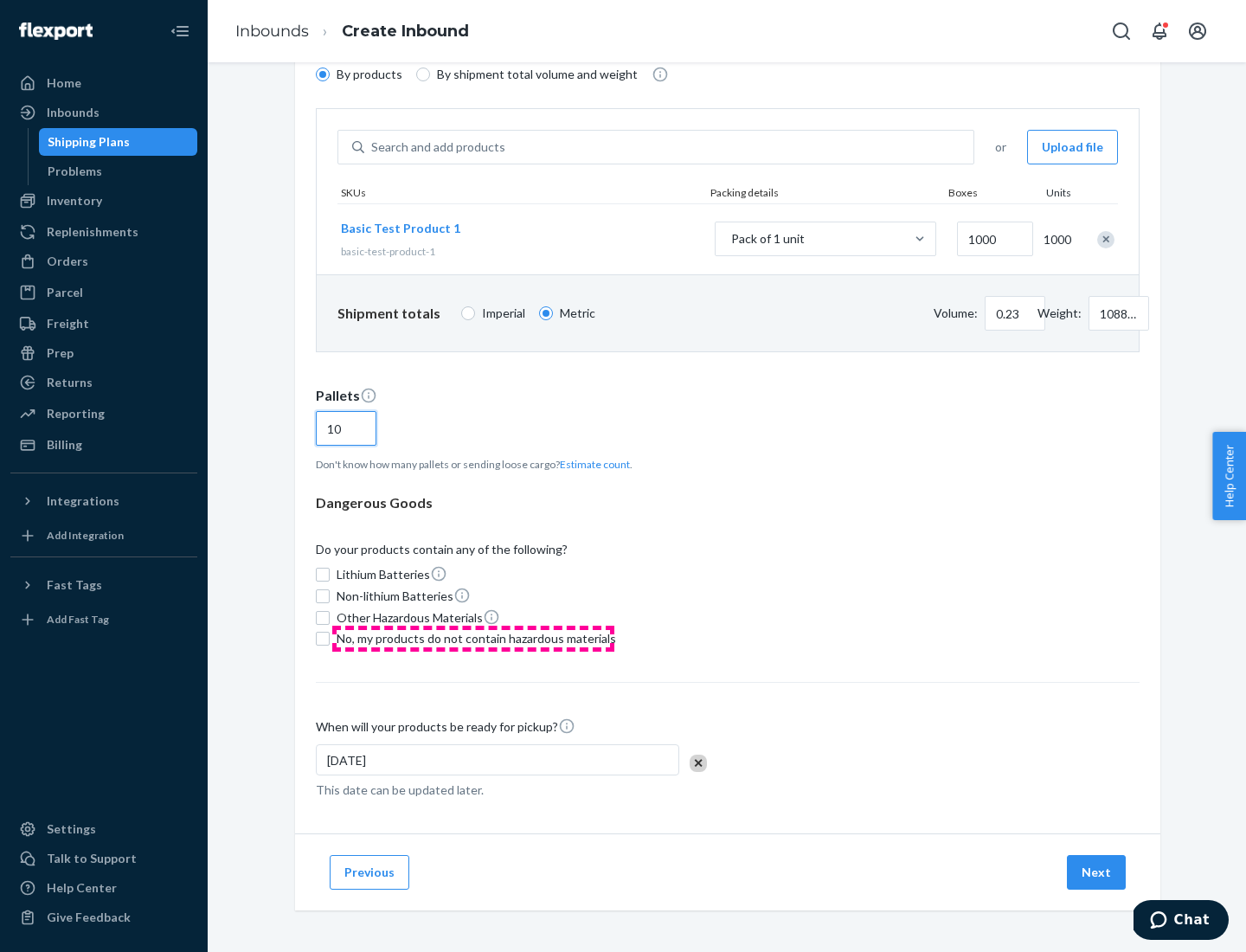
type input "10"
click at [473, 639] on span "No, my products do not contain hazardous materials" at bounding box center [476, 639] width 279 height 18
click at [329, 639] on input "No, my products do not contain hazardous materials" at bounding box center [322, 638] width 14 height 14
checkbox input "true"
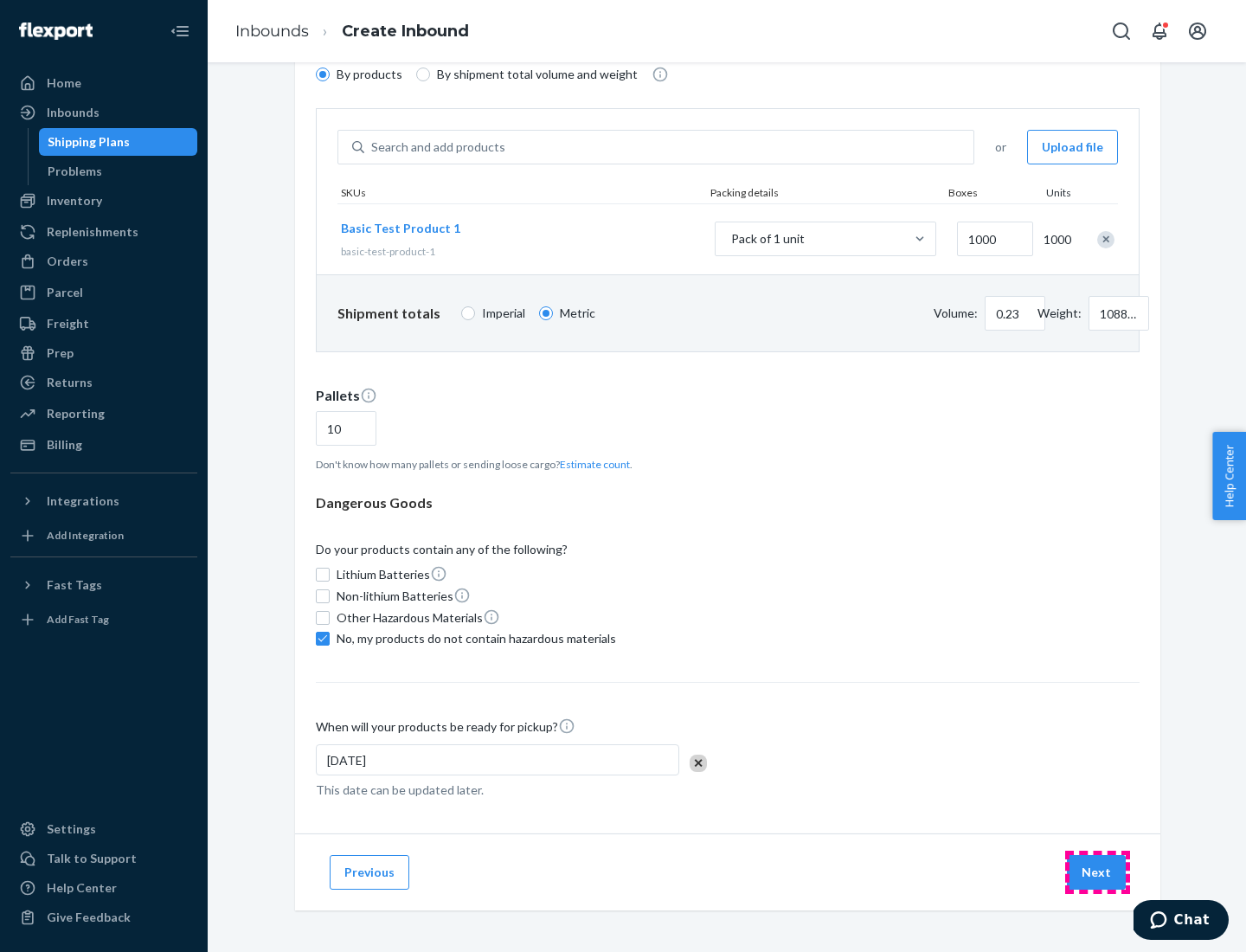
click at [1097, 873] on button "Next" at bounding box center [1096, 872] width 59 height 34
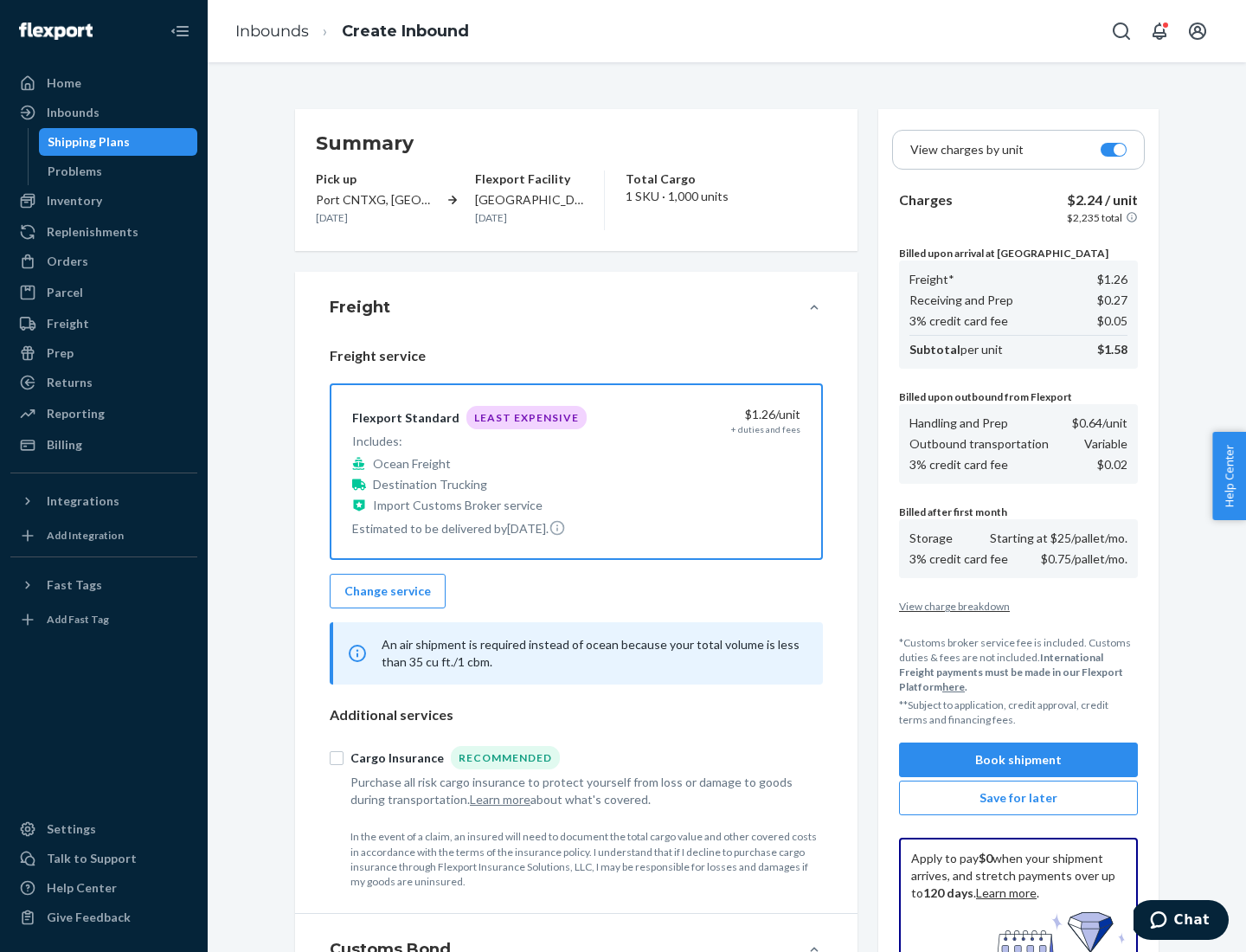
scroll to position [253, 0]
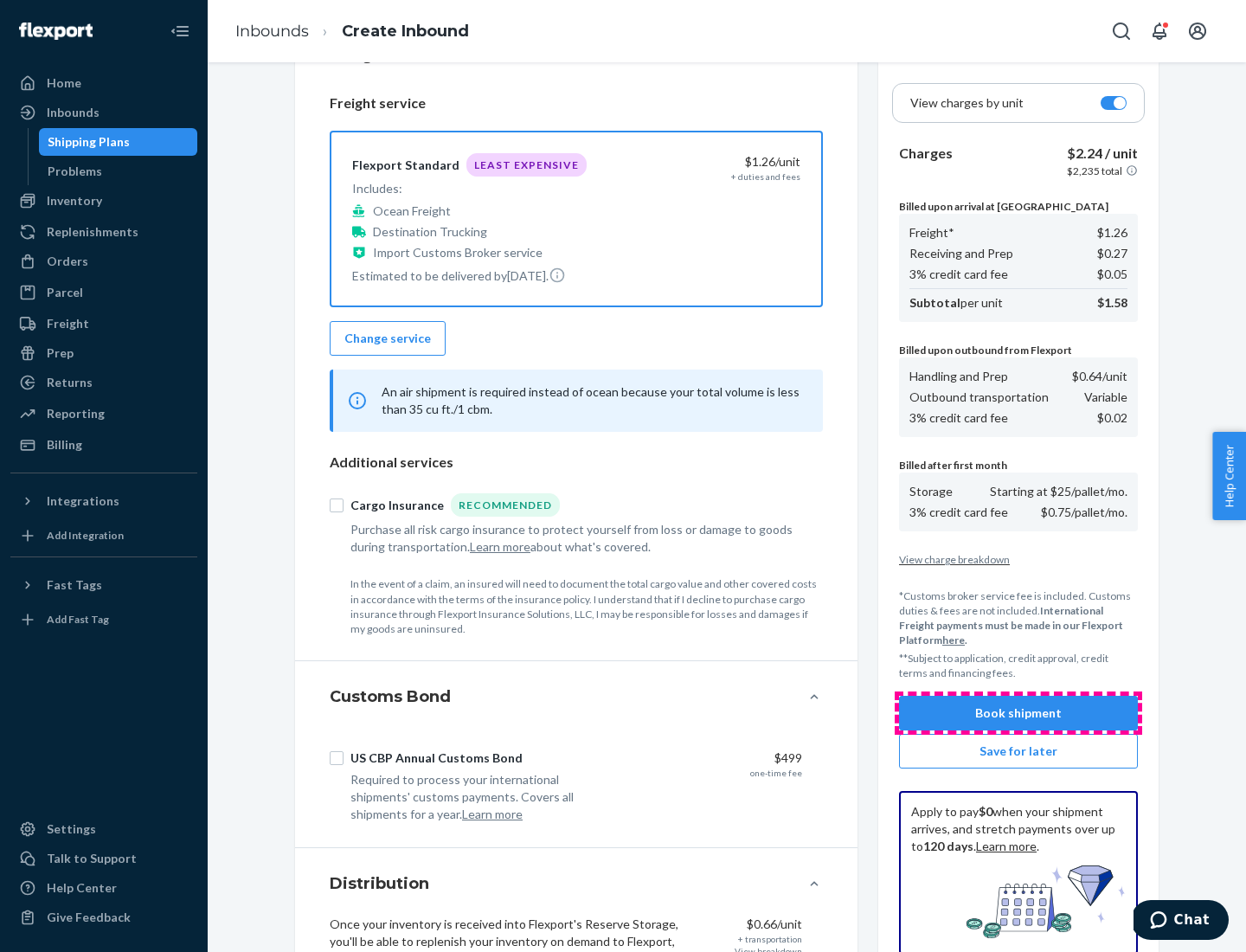
click at [1018, 714] on button "Book shipment" at bounding box center [1018, 713] width 238 height 34
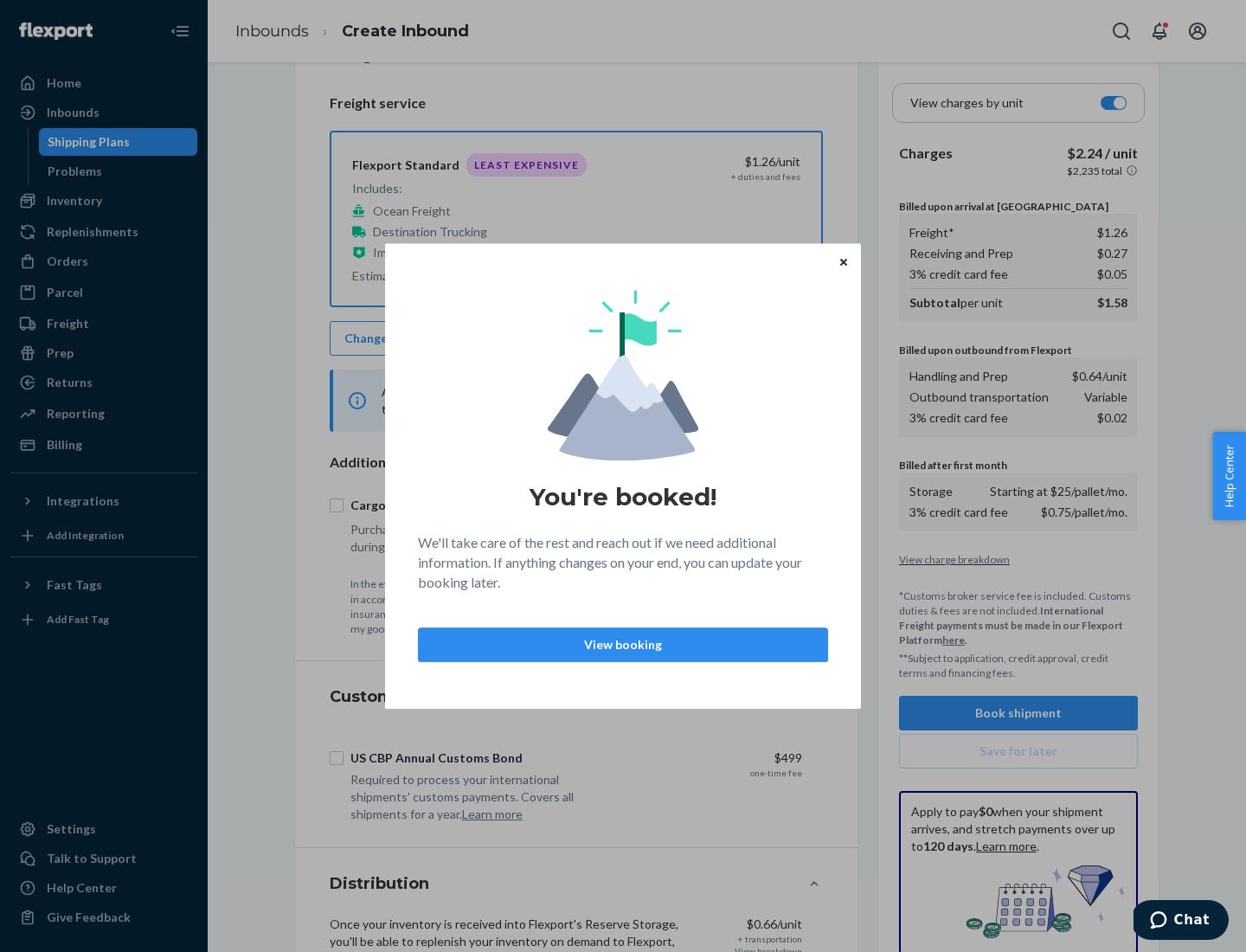
click at [623, 644] on p "View booking" at bounding box center [623, 645] width 381 height 18
